Goal: Transaction & Acquisition: Book appointment/travel/reservation

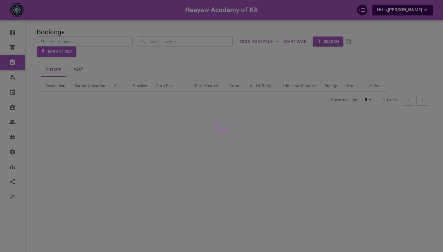
click at [272, 90] on div at bounding box center [221, 126] width 443 height 252
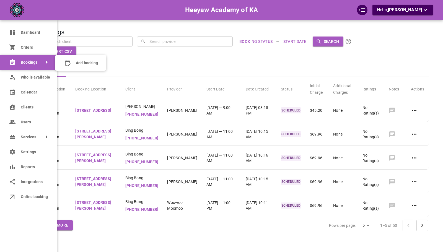
click at [21, 62] on span "Bookings" at bounding box center [21, 62] width 0 height 6
click at [78, 61] on span "Add booking" at bounding box center [87, 63] width 22 height 6
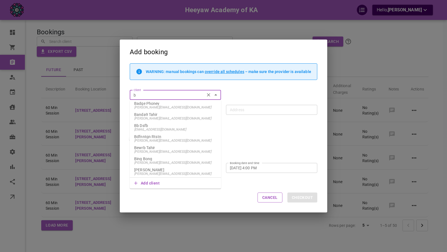
click at [161, 161] on span "[PERSON_NAME][EMAIL_ADDRESS][DOMAIN_NAME]" at bounding box center [175, 163] width 82 height 4
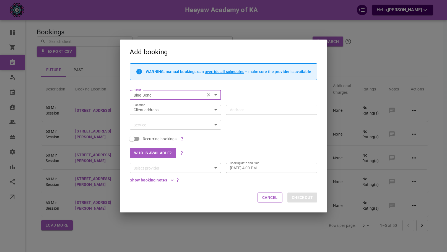
type input "Bing Bong"
type input "[STREET_ADDRESS][PERSON_NAME]"
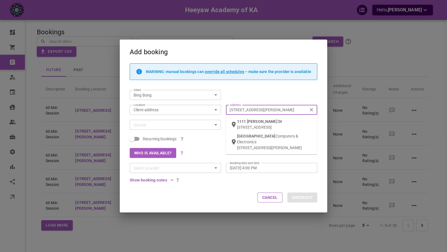
click at [265, 110] on input "[STREET_ADDRESS][PERSON_NAME]" at bounding box center [268, 109] width 83 height 7
paste input "text"
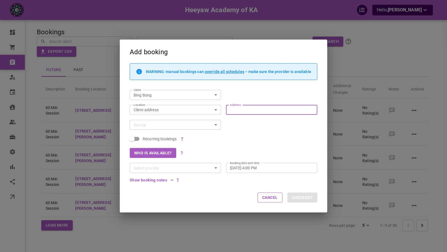
click at [249, 111] on input "Address Address" at bounding box center [268, 109] width 83 height 7
paste input "selectedCourseAssignmentRecurrenceDescriptionAtom"
type input "selectedCourseAssignmentRecurrenceDescriptionAtom"
click at [316, 110] on div "selectedCourseAssignmentRecurrenceDescriptionAtom Address" at bounding box center [271, 110] width 91 height 10
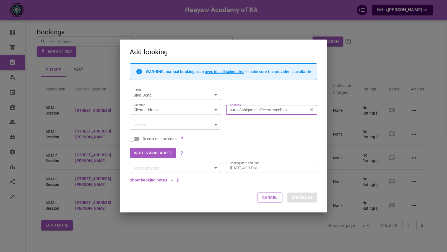
click at [310, 110] on input "selectedCourseAssignmentRecurrenceDescriptionAtom" at bounding box center [268, 109] width 83 height 7
click at [313, 109] on icon "Clear" at bounding box center [312, 110] width 6 height 6
click at [310, 109] on input "selectedCourseAssignmentRecurrenceDescriptionAtom" at bounding box center [268, 109] width 83 height 7
paste input "[STREET_ADDRESS][PERSON_NAME]"
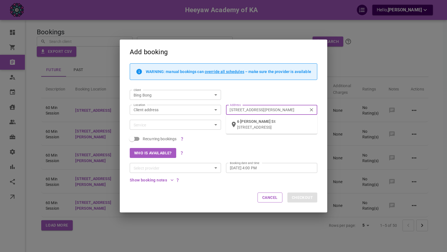
click at [254, 124] on div "[STREET_ADDRESS][PERSON_NAME]" at bounding box center [275, 124] width 76 height 11
type input "[STREET_ADDRESS][PERSON_NAME]"
click at [165, 122] on input "Service" at bounding box center [170, 124] width 79 height 7
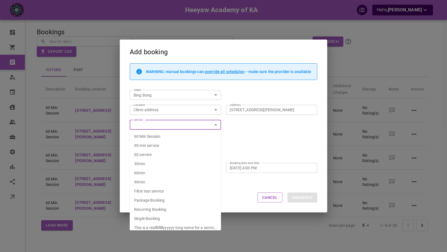
click at [160, 136] on span "60 Min Session" at bounding box center [147, 136] width 26 height 4
type input "60 Min Session"
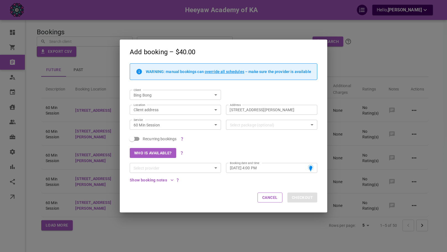
click at [234, 139] on div "Recurring bookings" at bounding box center [221, 136] width 193 height 13
click at [165, 168] on input "Select provider" at bounding box center [170, 168] width 79 height 7
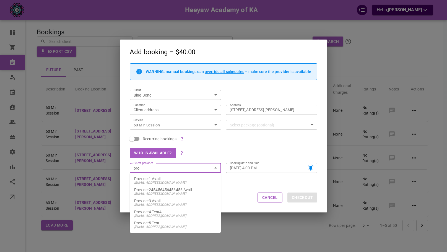
click at [172, 183] on span "[EMAIL_ADDRESS][DOMAIN_NAME]" at bounding box center [175, 183] width 82 height 4
type input "Provider1 Avail"
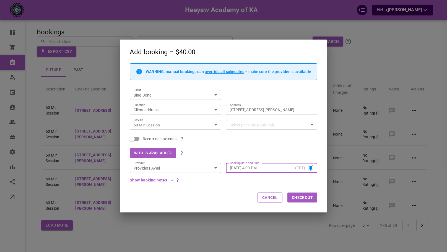
click at [293, 169] on div "[DATE] 4:00 PM (EDT) Booking date and time" at bounding box center [271, 168] width 91 height 10
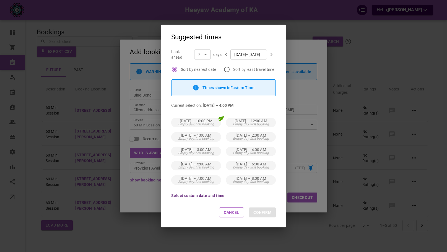
click at [200, 195] on button "Select custom date and time" at bounding box center [197, 196] width 53 height 4
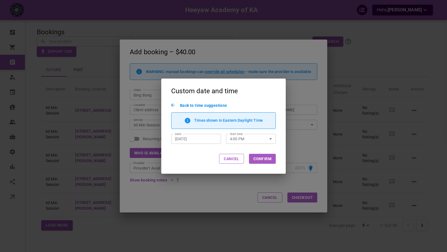
click at [215, 137] on input "[DATE]" at bounding box center [196, 139] width 42 height 6
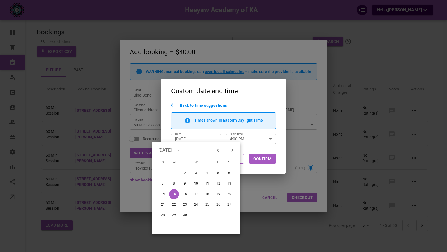
click at [227, 149] on div at bounding box center [225, 150] width 7 height 9
click at [229, 149] on button "Next month" at bounding box center [232, 150] width 9 height 9
click at [229, 149] on icon "Next month" at bounding box center [232, 150] width 7 height 7
click at [164, 195] on button "9" at bounding box center [163, 194] width 10 height 10
type input "[DATE]"
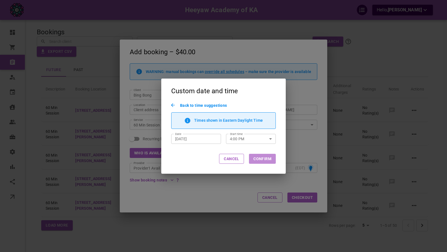
click at [265, 157] on button "Confirm" at bounding box center [262, 159] width 27 height 10
type input "[DATE] 4:00 PM"
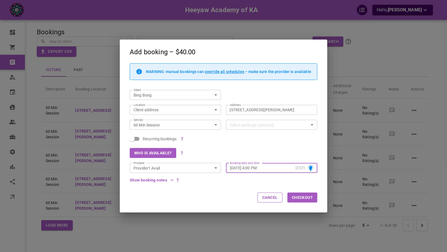
click at [299, 167] on p "(EST)" at bounding box center [301, 168] width 10 height 6
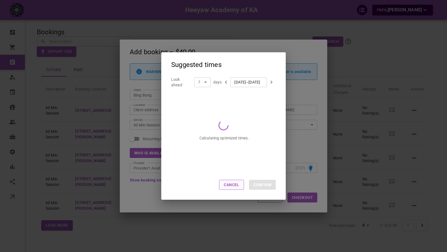
click at [230, 182] on button "Cancel" at bounding box center [231, 185] width 25 height 10
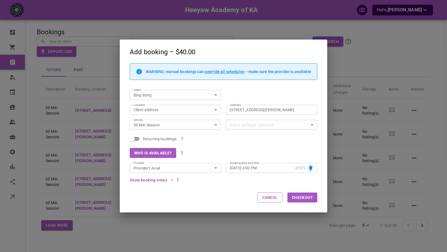
click at [299, 199] on button "Checkout" at bounding box center [302, 198] width 30 height 10
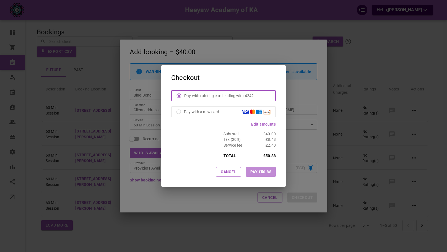
click at [266, 172] on button "Pay £50.88" at bounding box center [261, 172] width 30 height 10
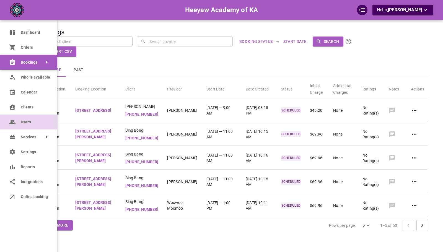
click at [20, 124] on link "Users" at bounding box center [28, 122] width 57 height 15
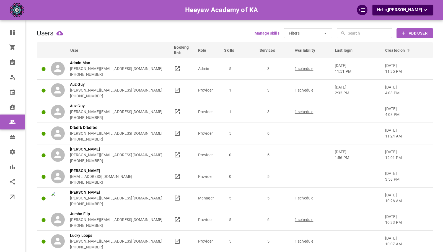
click at [388, 51] on span "Created on" at bounding box center [398, 51] width 27 height 6
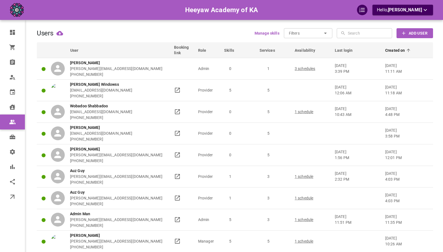
click at [388, 51] on span "Created on" at bounding box center [398, 51] width 27 height 6
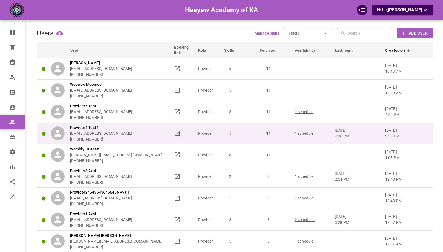
click at [158, 136] on div "Provider4 Test4 [EMAIL_ADDRESS][DOMAIN_NAME] [PHONE_NUMBER]" at bounding box center [110, 133] width 118 height 17
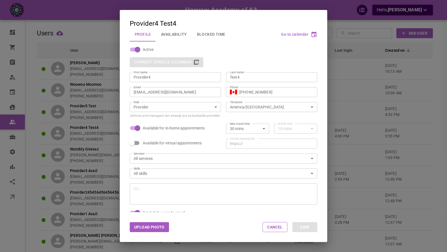
click at [237, 106] on input "America/[GEOGRAPHIC_DATA]" at bounding box center [267, 107] width 79 height 7
type input "e"
click at [243, 116] on li "Europe/[GEOGRAPHIC_DATA]" at bounding box center [268, 118] width 89 height 9
type input "Europe/[GEOGRAPHIC_DATA]"
click at [306, 224] on button "Save" at bounding box center [304, 227] width 25 height 10
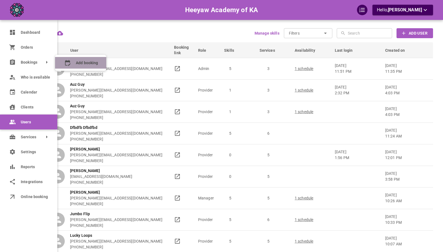
click at [69, 63] on icon at bounding box center [67, 62] width 7 height 7
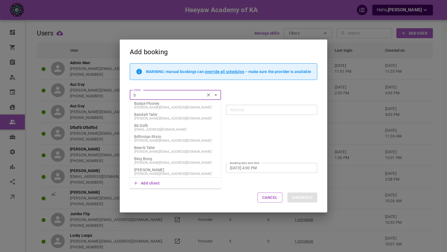
click at [167, 157] on p "Bing Bong" at bounding box center [175, 159] width 82 height 4
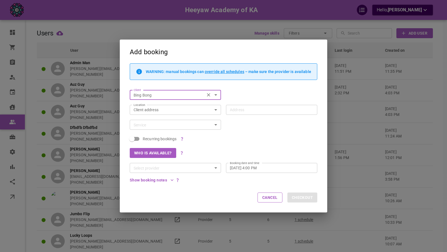
type input "Bing Bong"
type input "[STREET_ADDRESS][PERSON_NAME]"
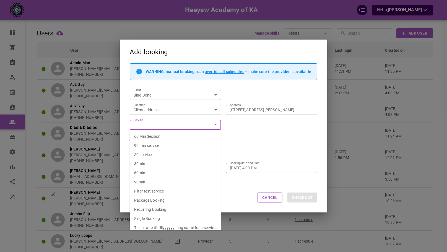
click at [162, 136] on li "60 Min Session" at bounding box center [175, 136] width 91 height 9
type input "60 Min Session"
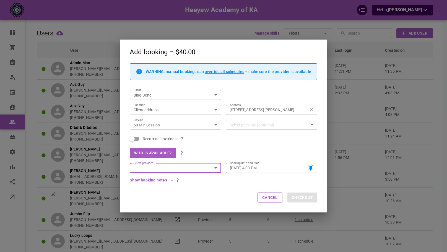
click at [254, 110] on input "[STREET_ADDRESS][PERSON_NAME]" at bounding box center [268, 109] width 83 height 7
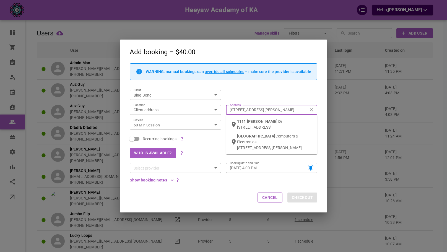
click at [254, 110] on input "[STREET_ADDRESS][PERSON_NAME]" at bounding box center [268, 109] width 83 height 7
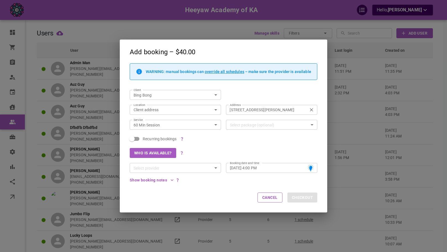
click at [254, 110] on input "[STREET_ADDRESS][PERSON_NAME]" at bounding box center [268, 109] width 83 height 7
click at [255, 112] on input "[STREET_ADDRESS][PERSON_NAME]" at bounding box center [268, 109] width 83 height 7
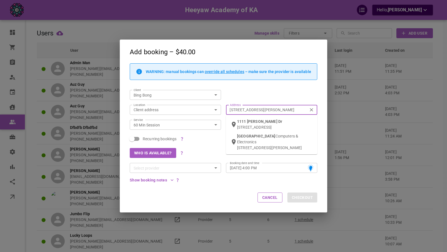
click at [255, 112] on input "[STREET_ADDRESS][PERSON_NAME]" at bounding box center [268, 109] width 83 height 7
paste input "text"
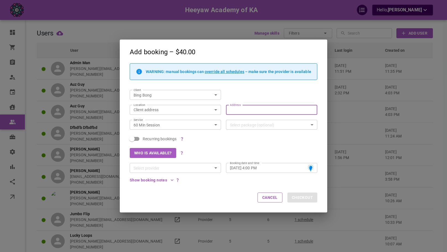
click at [257, 111] on input "Address Address" at bounding box center [268, 109] width 83 height 7
paste input "[STREET_ADDRESS][PERSON_NAME]"
click at [257, 121] on div "[STREET_ADDRESS][PERSON_NAME]" at bounding box center [275, 124] width 76 height 11
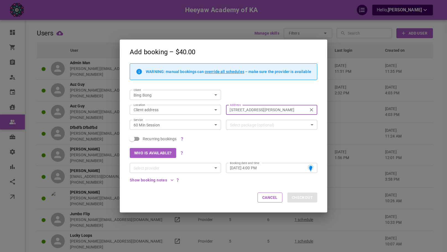
type input "[STREET_ADDRESS][PERSON_NAME]"
click at [253, 147] on div "Who is available?" at bounding box center [221, 150] width 193 height 15
click at [179, 172] on input "Select provider" at bounding box center [170, 168] width 79 height 7
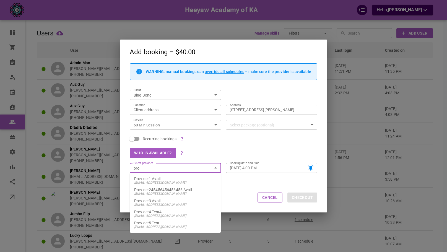
click at [166, 178] on p "Provider1 Avail" at bounding box center [175, 179] width 82 height 4
type input "Provider1 Avail"
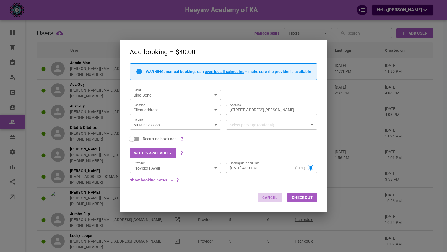
click at [271, 194] on button "Cancel" at bounding box center [270, 198] width 25 height 10
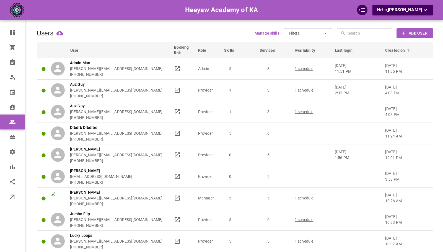
click at [396, 48] on span "Created on" at bounding box center [398, 51] width 27 height 6
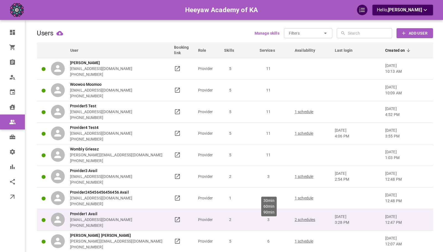
click at [265, 221] on p "3" at bounding box center [268, 220] width 30 height 6
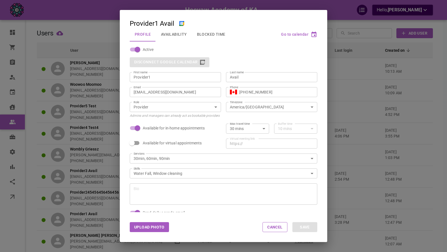
click at [353, 103] on div "Provider1 Avail Profile Availability Blocked Time Go to calendar Active Disconn…" at bounding box center [223, 126] width 447 height 252
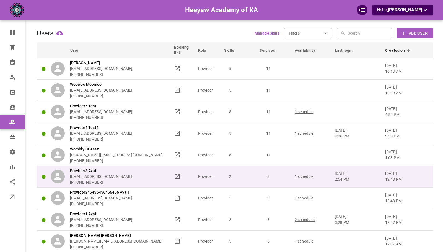
click at [290, 179] on td "3" at bounding box center [274, 177] width 35 height 22
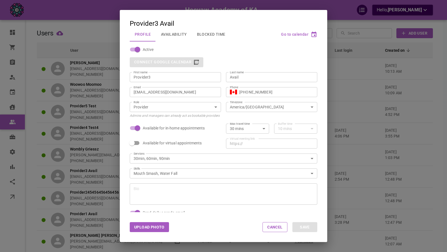
click at [365, 136] on div "Provider3 Avail Profile Availability Blocked Time Go to calendar Active Connect…" at bounding box center [223, 126] width 447 height 252
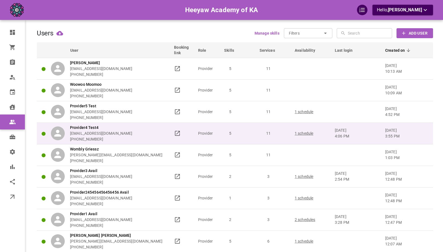
click at [346, 131] on p "Aug 27, 2025 4:06 pm" at bounding box center [357, 134] width 45 height 12
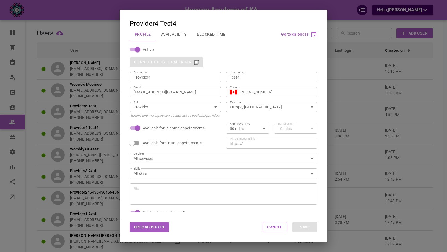
click at [357, 108] on div "Provider4 Test4 Profile Availability Blocked Time Go to calendar Active Connect…" at bounding box center [223, 126] width 447 height 252
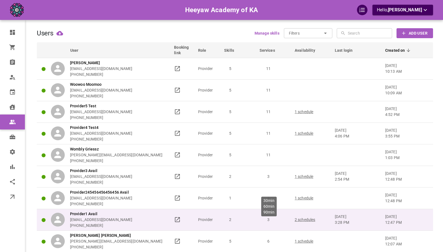
click at [263, 222] on p "3" at bounding box center [268, 220] width 30 height 6
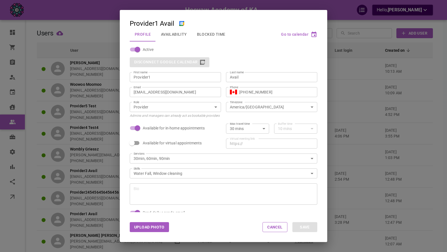
click at [247, 108] on input "America/[GEOGRAPHIC_DATA]" at bounding box center [267, 107] width 79 height 7
click at [244, 115] on li "Europe/[GEOGRAPHIC_DATA]" at bounding box center [268, 118] width 89 height 9
type input "Europe/[GEOGRAPHIC_DATA]"
click at [299, 224] on button "Save" at bounding box center [304, 227] width 25 height 10
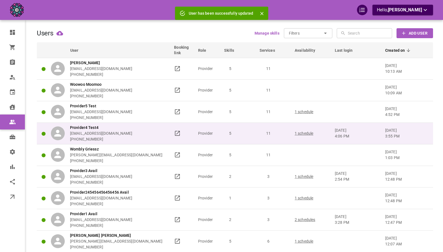
click at [244, 141] on td "5" at bounding box center [239, 134] width 35 height 22
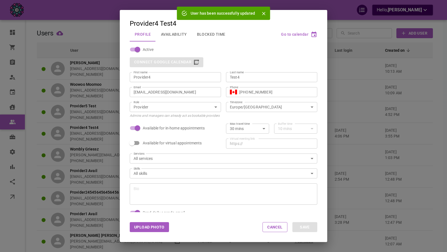
click at [255, 106] on input "Europe/[GEOGRAPHIC_DATA]" at bounding box center [267, 107] width 79 height 7
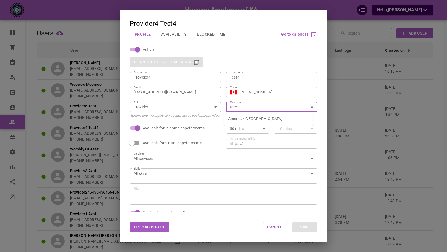
click at [240, 117] on li "America/[GEOGRAPHIC_DATA]" at bounding box center [268, 118] width 89 height 9
type input "America/[GEOGRAPHIC_DATA]"
click at [307, 227] on button "Save" at bounding box center [304, 227] width 25 height 10
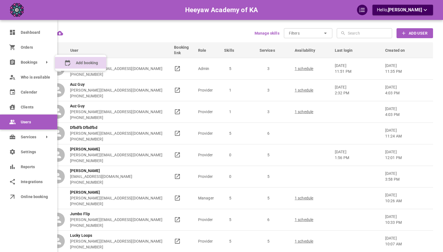
drag, startPoint x: 54, startPoint y: 65, endPoint x: 74, endPoint y: 65, distance: 19.6
click at [74, 65] on booking "Add booking" at bounding box center [80, 63] width 51 height 12
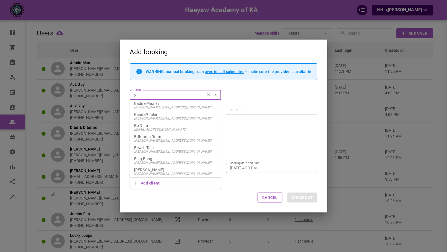
click at [152, 157] on li "Bing Bong omar+heeyawbing@gomarketbox.com" at bounding box center [175, 160] width 91 height 11
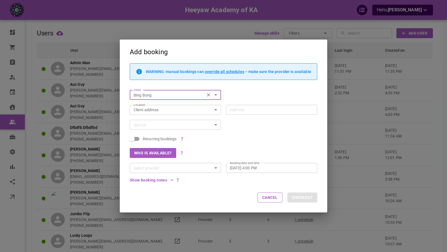
type input "Bing Bong"
type input "[STREET_ADDRESS][PERSON_NAME]"
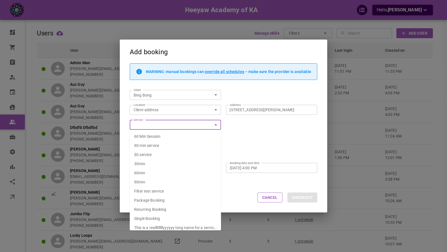
click at [155, 137] on span "60 Min Session" at bounding box center [147, 136] width 26 height 4
type input "60 Min Session"
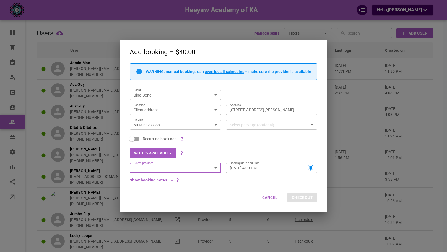
click at [158, 167] on input "Select provider" at bounding box center [170, 168] width 79 height 7
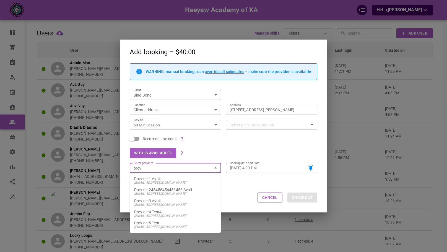
click at [157, 182] on span "[EMAIL_ADDRESS][DOMAIN_NAME]" at bounding box center [175, 183] width 82 height 4
type input "Provider1 Avail"
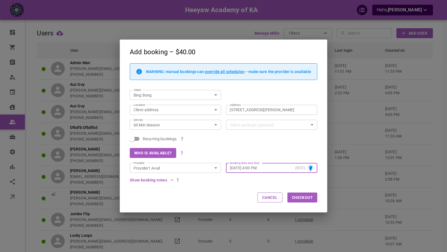
click at [278, 152] on div "Who is available?" at bounding box center [221, 150] width 193 height 15
click at [287, 174] on div "Show booking notes" at bounding box center [221, 178] width 193 height 10
click at [284, 170] on input "[DATE] 4:00 PM" at bounding box center [261, 168] width 63 height 6
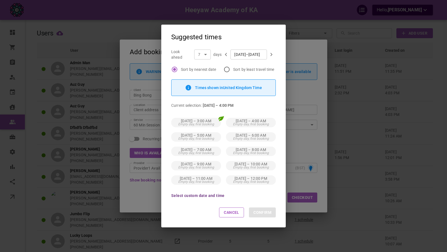
click at [188, 197] on button "Select custom date and time" at bounding box center [197, 196] width 53 height 4
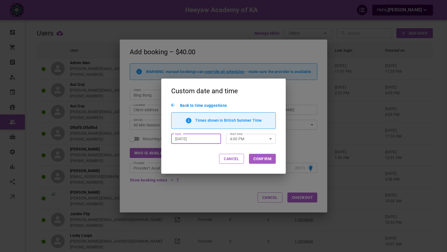
click at [214, 137] on input "[DATE]" at bounding box center [196, 139] width 42 height 6
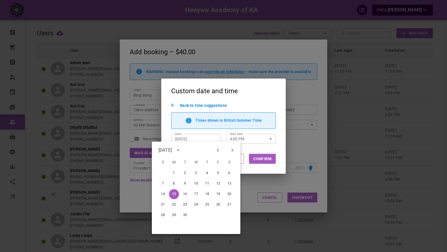
click at [232, 149] on icon "Next month" at bounding box center [232, 150] width 7 height 7
click at [164, 195] on button "9" at bounding box center [163, 194] width 10 height 10
type input "[DATE]"
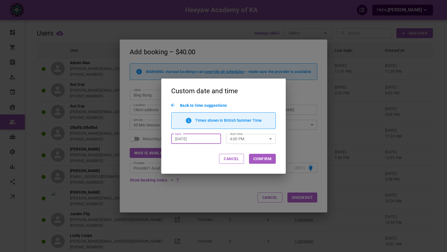
click at [260, 160] on button "Confirm" at bounding box center [262, 159] width 27 height 10
type input "[DATE] 4:00 PM"
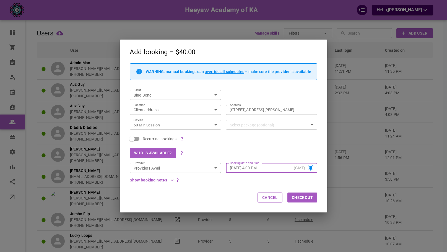
click at [292, 198] on button "Checkout" at bounding box center [302, 198] width 30 height 10
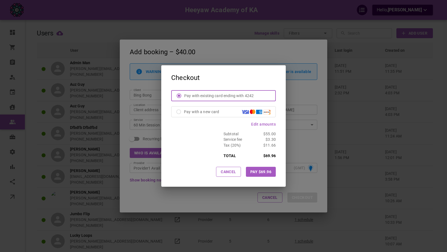
click at [273, 173] on button "Pay $69.96" at bounding box center [261, 172] width 30 height 10
